Goal: Task Accomplishment & Management: Manage account settings

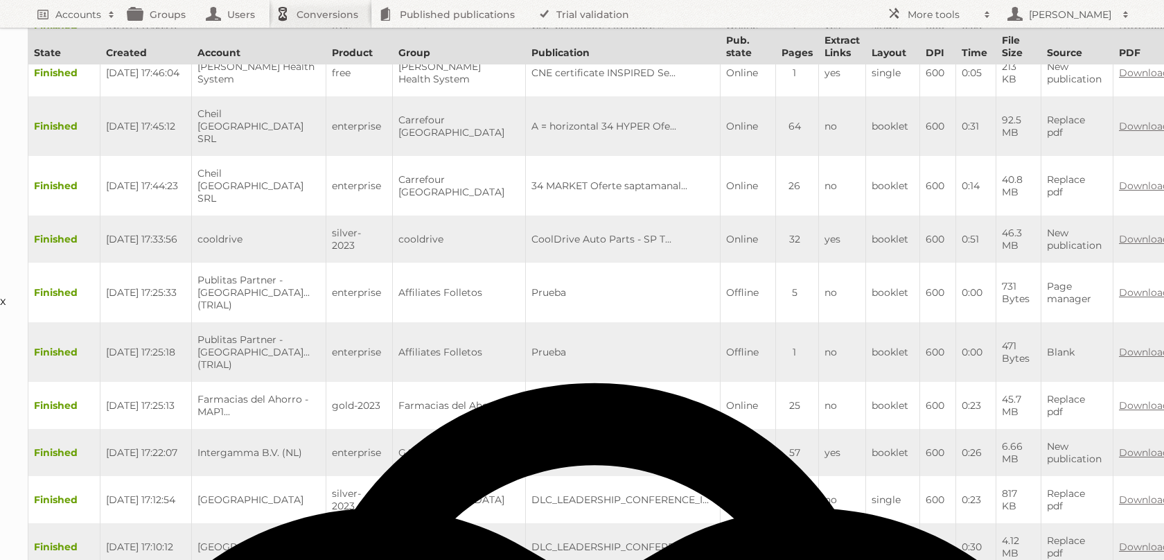
scroll to position [267, 0]
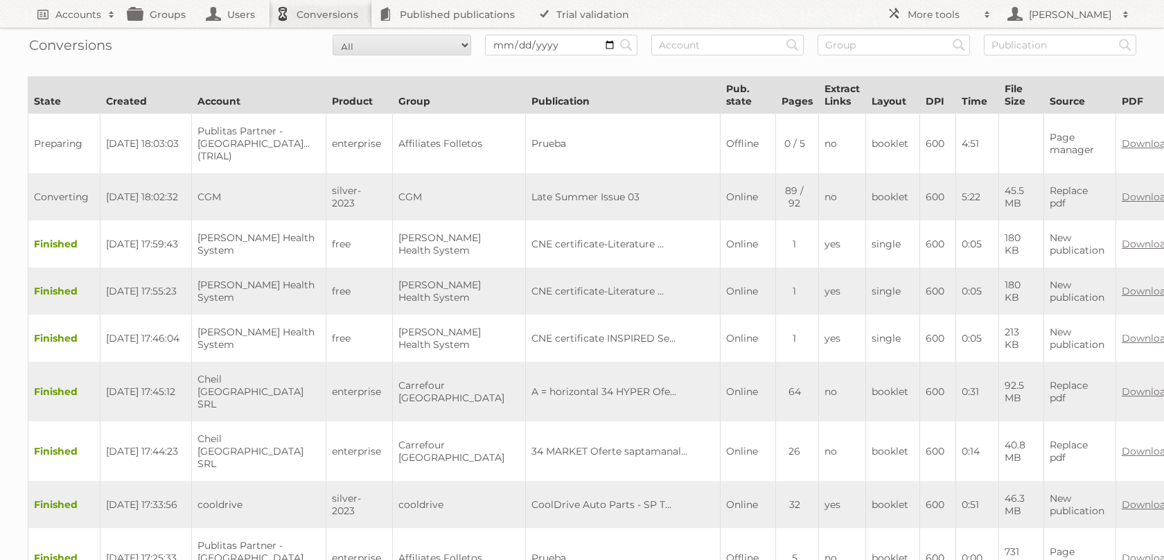
scroll to position [0, 208]
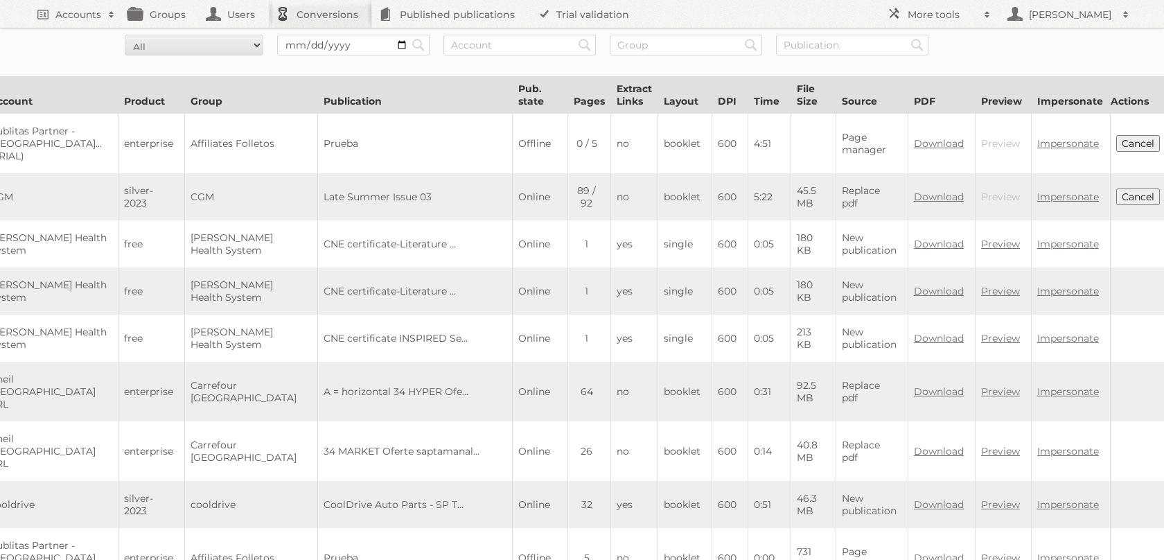
click at [1125, 143] on button "Cancel" at bounding box center [1138, 143] width 44 height 17
